Goal: Information Seeking & Learning: Learn about a topic

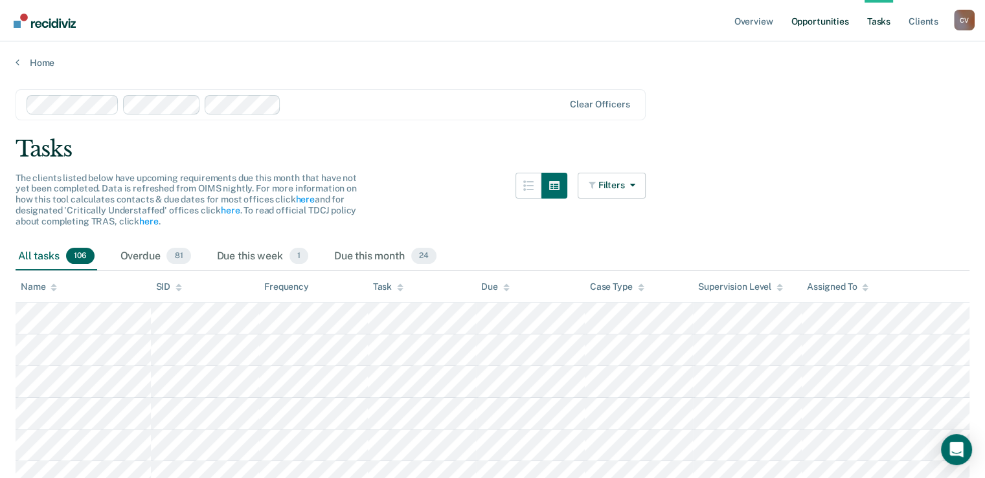
click at [822, 16] on link "Opportunities" at bounding box center [819, 20] width 63 height 41
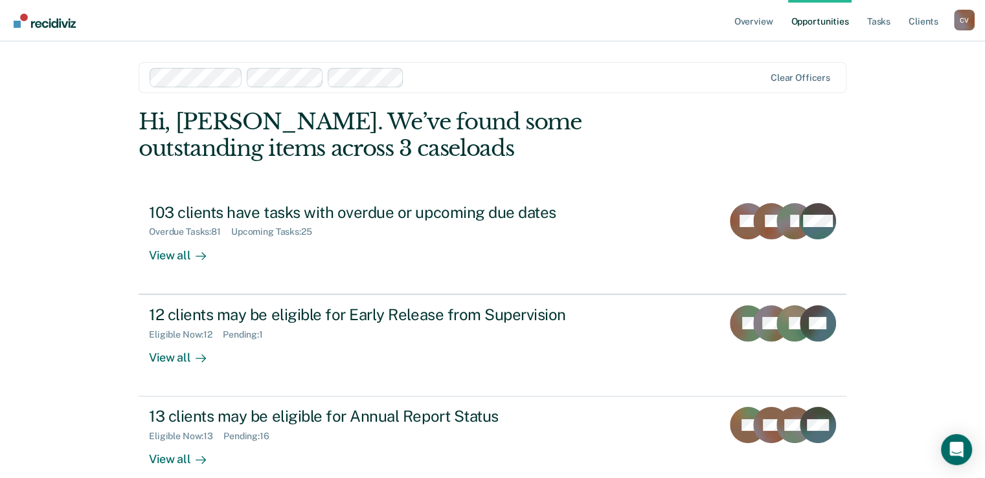
scroll to position [65, 0]
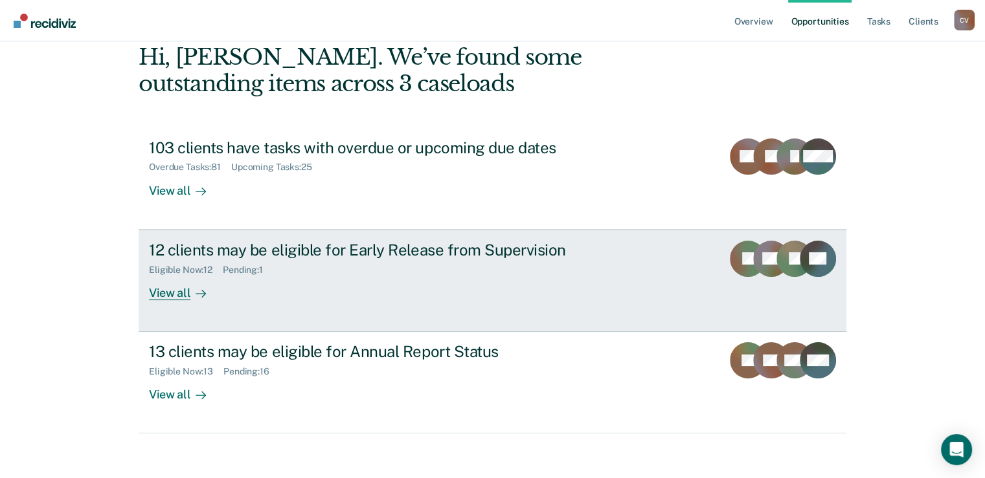
click at [282, 250] on div "12 clients may be eligible for Early Release from Supervision" at bounding box center [376, 250] width 455 height 19
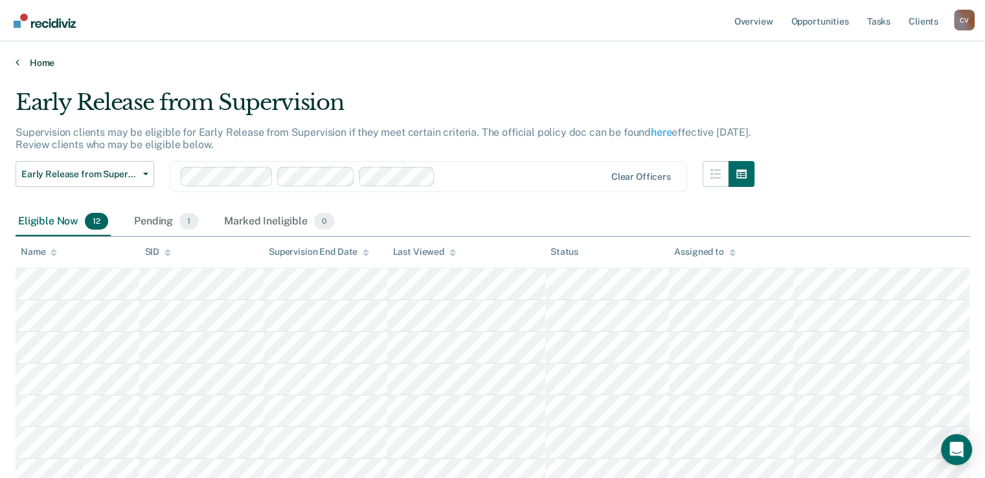
drag, startPoint x: 561, startPoint y: 65, endPoint x: 517, endPoint y: 63, distance: 44.1
click at [517, 63] on link "Home" at bounding box center [493, 63] width 954 height 12
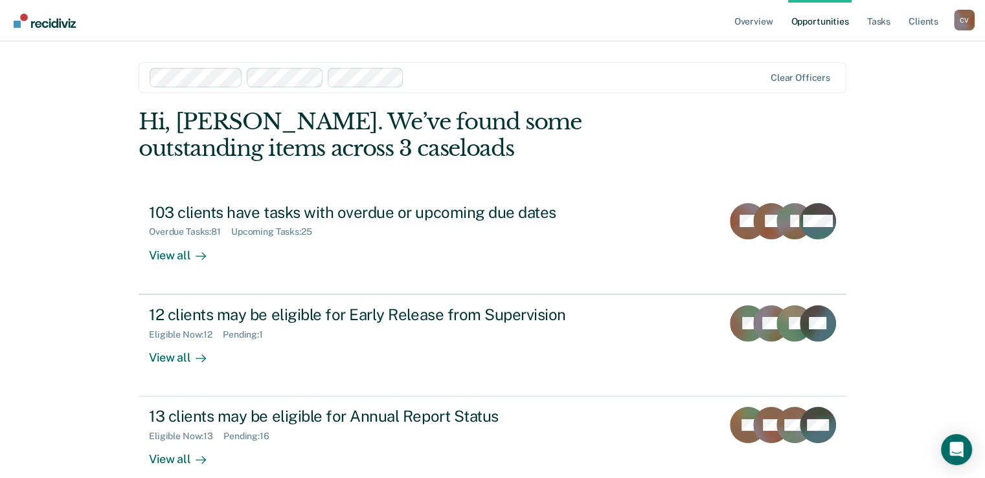
drag, startPoint x: 519, startPoint y: 68, endPoint x: 39, endPoint y: 91, distance: 480.4
click at [39, 91] on div "Overview Opportunities Tasks Client s [PERSON_NAME] C V Profile How it works Lo…" at bounding box center [492, 275] width 985 height 550
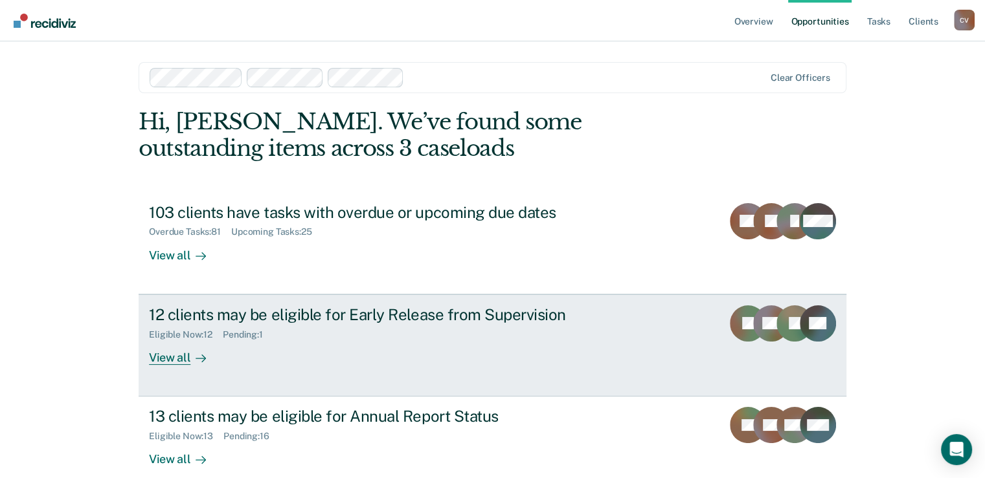
click at [264, 319] on div "12 clients may be eligible for Early Release from Supervision" at bounding box center [376, 315] width 455 height 19
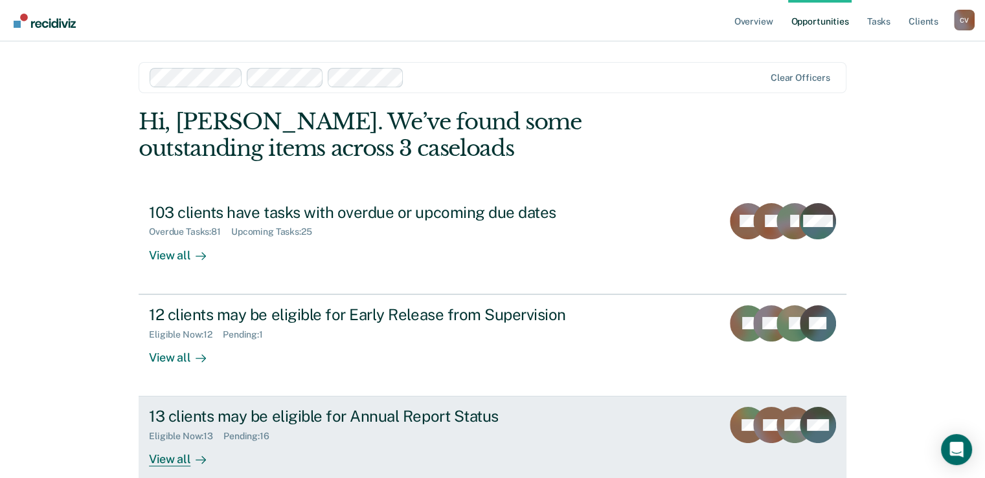
click at [241, 412] on div "13 clients may be eligible for Annual Report Status" at bounding box center [376, 416] width 455 height 19
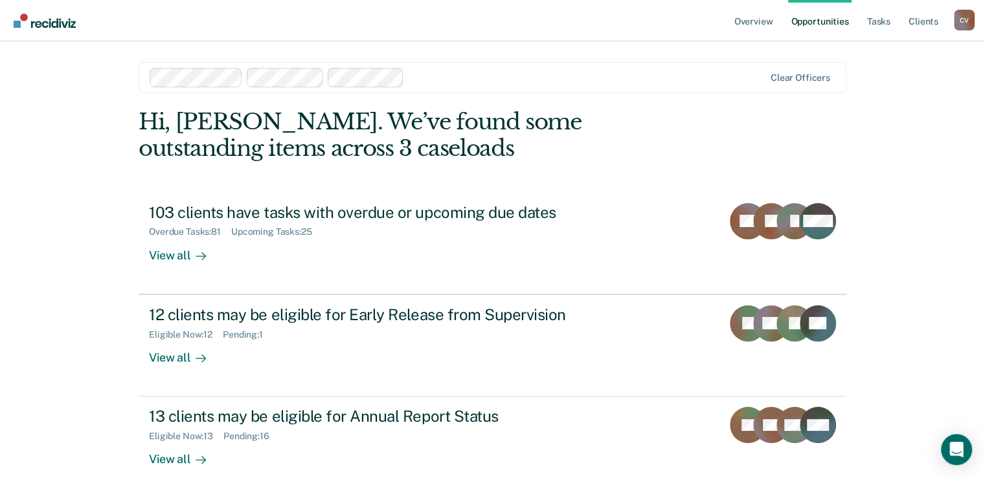
click at [446, 77] on div at bounding box center [586, 77] width 355 height 15
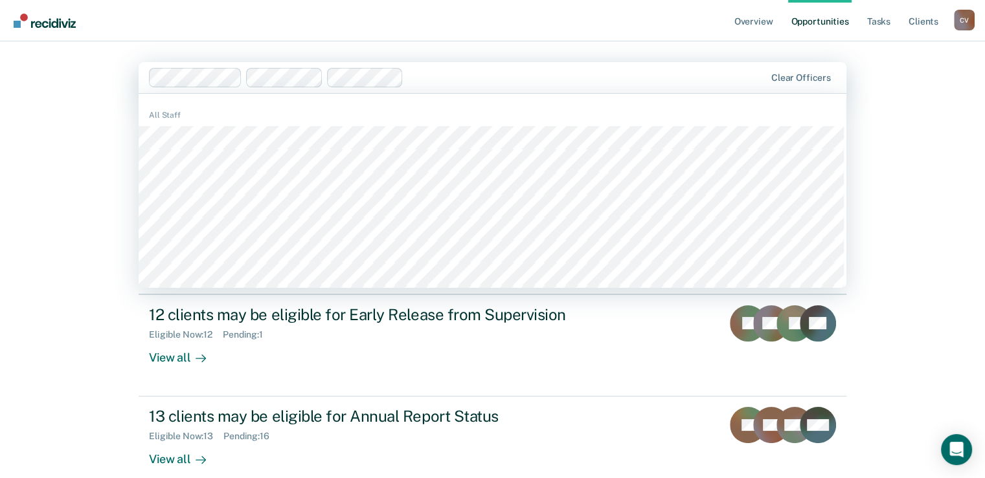
drag, startPoint x: 68, startPoint y: 104, endPoint x: 40, endPoint y: 104, distance: 27.8
click at [70, 104] on div "Overview Opportunities Tasks Client s [PERSON_NAME] C V Profile How it works Lo…" at bounding box center [492, 275] width 985 height 550
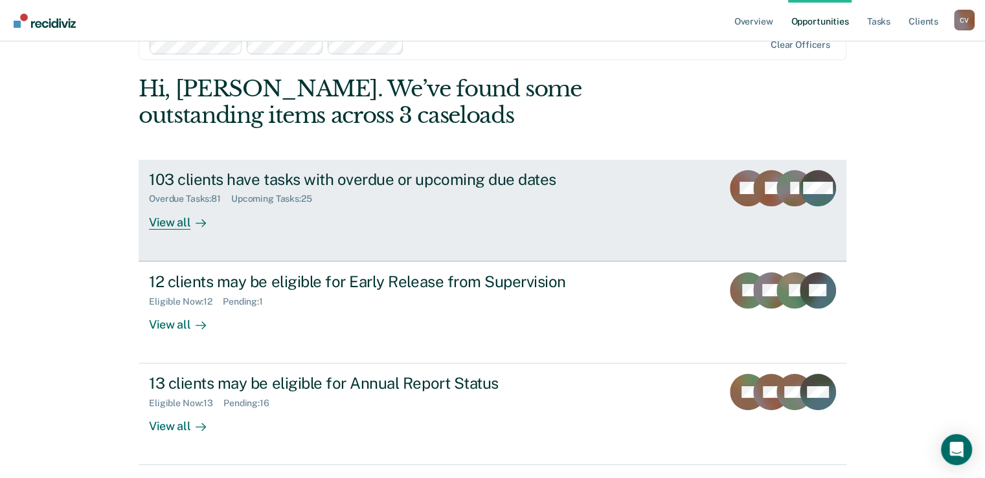
scroll to position [65, 0]
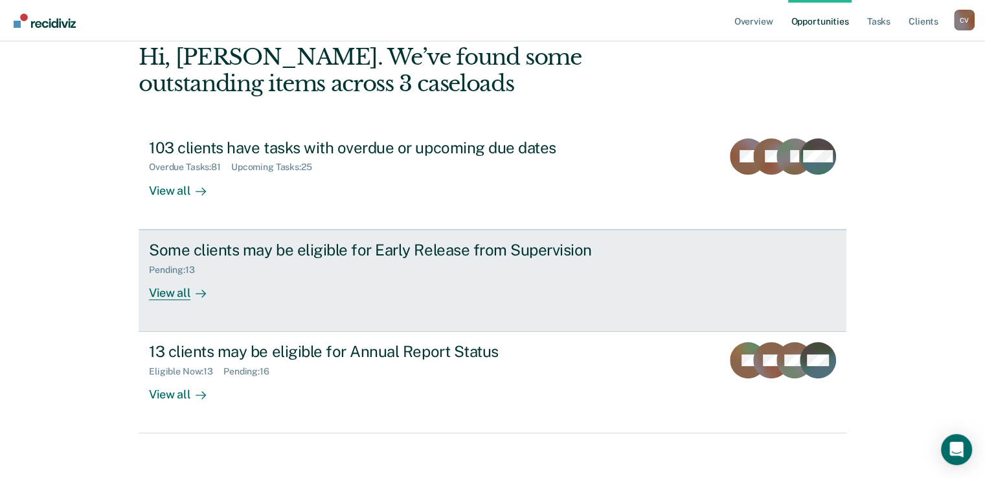
click at [166, 296] on div "View all" at bounding box center [185, 287] width 73 height 25
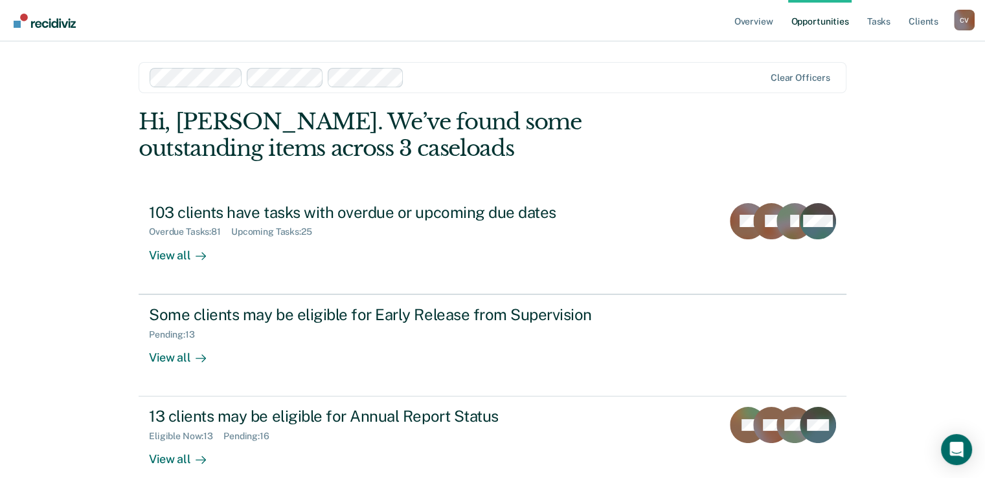
scroll to position [65, 0]
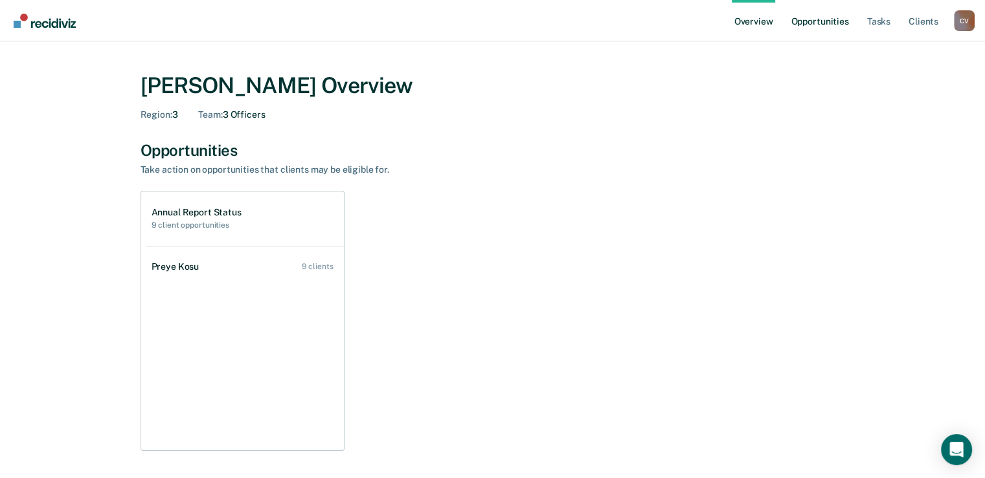
click at [820, 24] on link "Opportunities" at bounding box center [819, 20] width 63 height 41
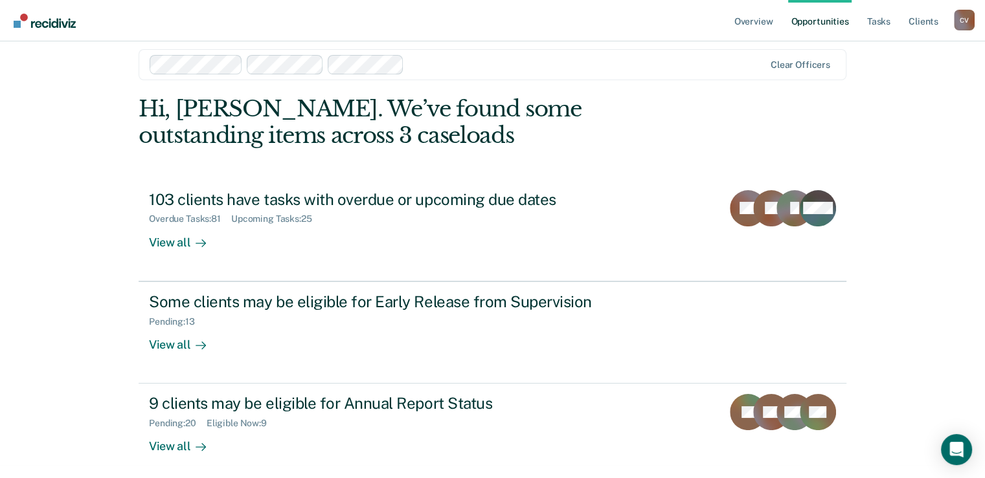
scroll to position [19, 0]
